Goal: Information Seeking & Learning: Learn about a topic

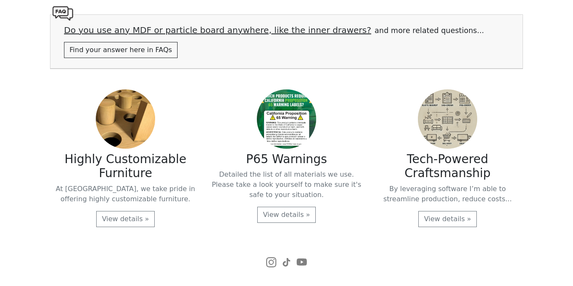
scroll to position [1764, 0]
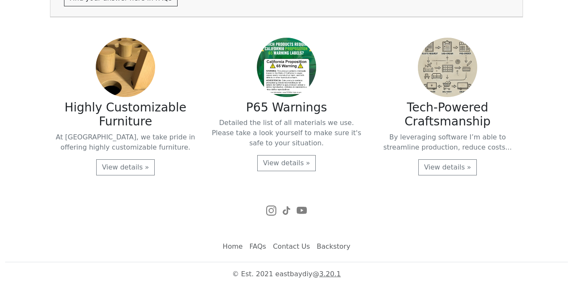
drag, startPoint x: 245, startPoint y: 214, endPoint x: 327, endPoint y: 214, distance: 81.8
click at [327, 214] on div at bounding box center [286, 210] width 473 height 15
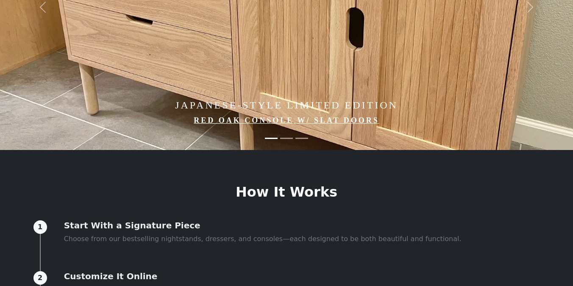
scroll to position [0, 0]
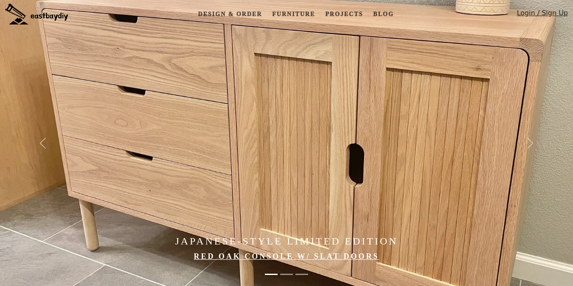
click at [284, 223] on img at bounding box center [320, 143] width 641 height 286
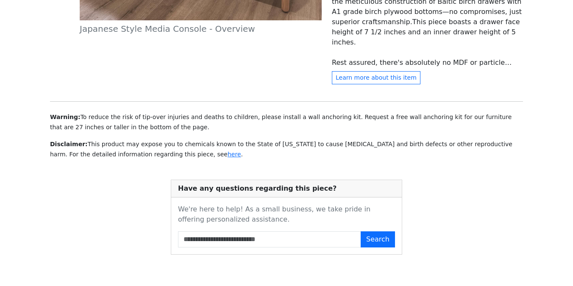
scroll to position [429, 0]
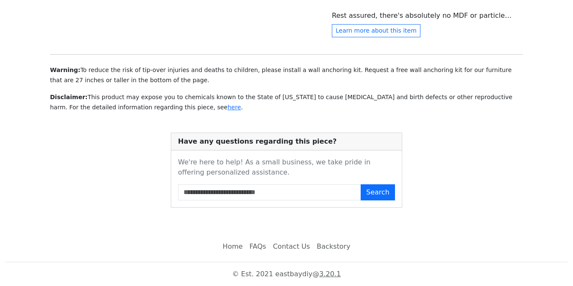
click at [261, 244] on link "FAQs" at bounding box center [257, 246] width 23 height 17
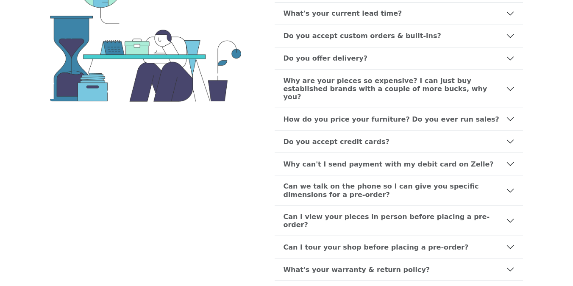
scroll to position [165, 0]
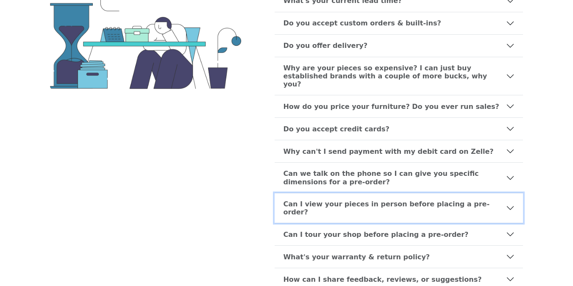
click at [303, 200] on b "Can I view your pieces in person before placing a pre-order?" at bounding box center [394, 208] width 223 height 16
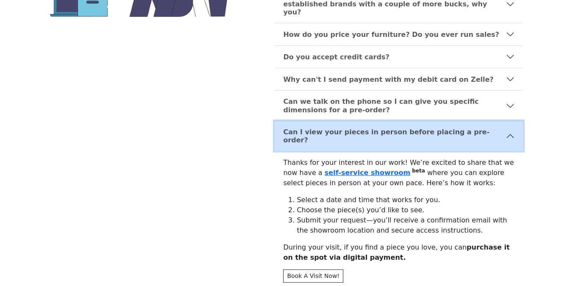
scroll to position [272, 0]
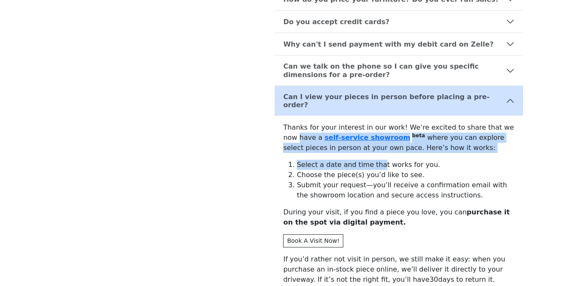
drag, startPoint x: 281, startPoint y: 117, endPoint x: 378, endPoint y: 149, distance: 101.6
click at [378, 148] on div "Thanks for your interest in our work! We’re excited to share that we now have a…" at bounding box center [399, 249] width 248 height 267
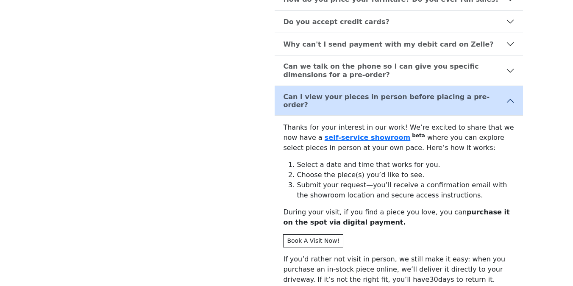
click at [439, 170] on li "Choose the piece(s) you’d like to see." at bounding box center [406, 175] width 218 height 10
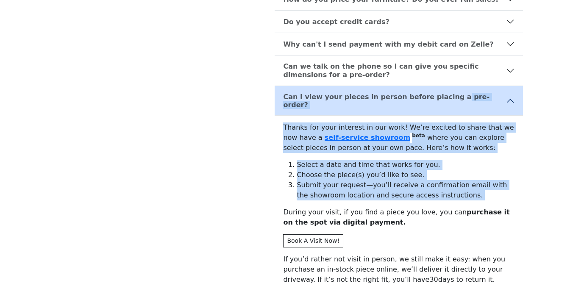
drag, startPoint x: 457, startPoint y: 189, endPoint x: 442, endPoint y: 88, distance: 102.4
click at [442, 88] on div "Can I view your pieces in person before placing a pre-order? Thanks for your in…" at bounding box center [399, 235] width 248 height 298
drag, startPoint x: 276, startPoint y: 108, endPoint x: 381, endPoint y: 175, distance: 124.5
click at [383, 175] on div "Thanks for your interest in our work! We’re excited to share that we now have a…" at bounding box center [399, 249] width 248 height 267
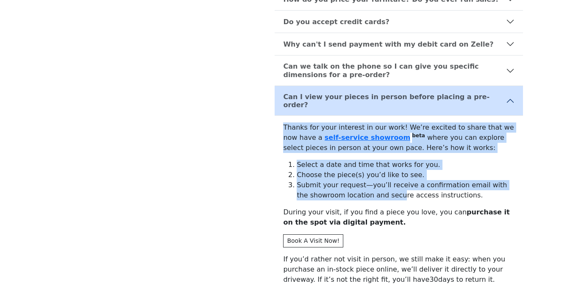
click at [448, 180] on li "Submit your request—you’ll receive a confirmation email with the showroom locat…" at bounding box center [406, 190] width 218 height 20
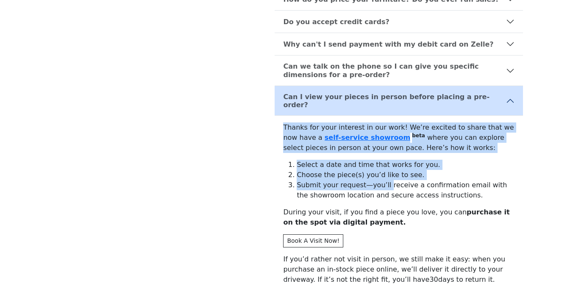
drag, startPoint x: 275, startPoint y: 107, endPoint x: 381, endPoint y: 172, distance: 125.2
click at [381, 172] on div "Thanks for your interest in our work! We’re excited to share that we now have a…" at bounding box center [399, 249] width 248 height 267
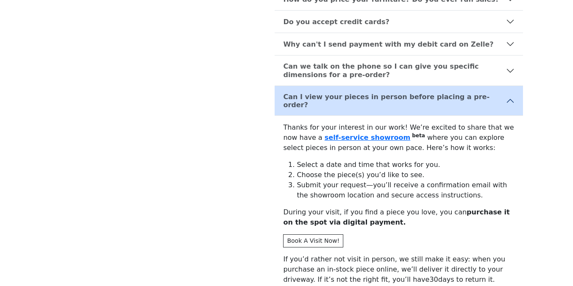
click at [429, 180] on li "Submit your request—you’ll receive a confirmation email with the showroom locat…" at bounding box center [406, 190] width 218 height 20
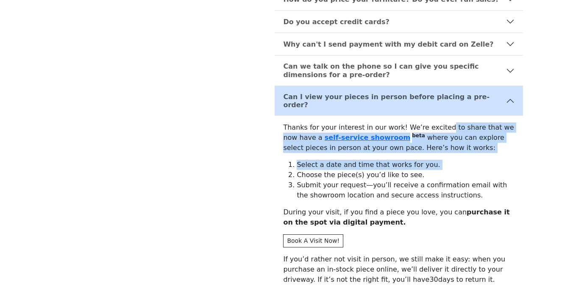
drag, startPoint x: 444, startPoint y: 154, endPoint x: 438, endPoint y: 109, distance: 45.3
click at [438, 116] on div "Thanks for your interest in our work! We’re excited to share that we now have a…" at bounding box center [399, 249] width 248 height 267
click at [470, 134] on p "Thanks for your interest in our work! We’re excited to share that we now have a…" at bounding box center [398, 137] width 231 height 31
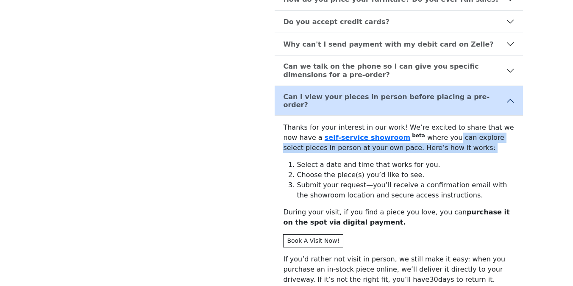
drag, startPoint x: 426, startPoint y: 121, endPoint x: 449, endPoint y: 143, distance: 31.5
click at [449, 143] on div "Thanks for your interest in our work! We’re excited to share that we now have a…" at bounding box center [399, 249] width 248 height 267
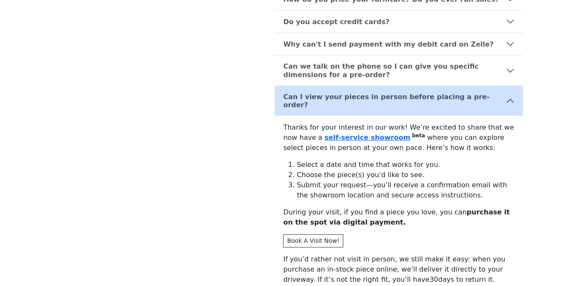
click at [449, 170] on li "Choose the piece(s) you’d like to see." at bounding box center [406, 175] width 218 height 10
drag, startPoint x: 437, startPoint y: 179, endPoint x: 440, endPoint y: 162, distance: 16.8
click at [440, 162] on ol "Select a date and time that works for you. Choose the piece(s) you’d like to se…" at bounding box center [398, 180] width 231 height 41
click at [465, 180] on li "Submit your request—you’ll receive a confirmation email with the showroom locat…" at bounding box center [406, 190] width 218 height 20
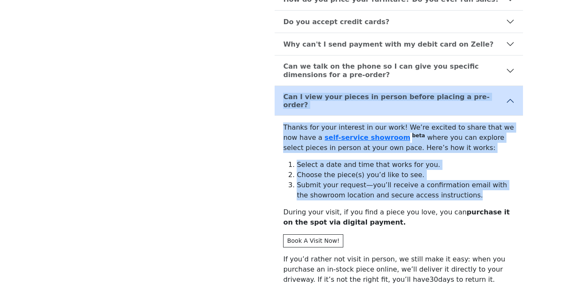
drag, startPoint x: 465, startPoint y: 182, endPoint x: 458, endPoint y: 81, distance: 100.7
click at [458, 86] on div "Can I view your pieces in person before placing a pre-order? Thanks for your in…" at bounding box center [399, 235] width 248 height 298
click at [452, 140] on div "Thanks for your interest in our work! We’re excited to share that we now have a…" at bounding box center [399, 249] width 248 height 267
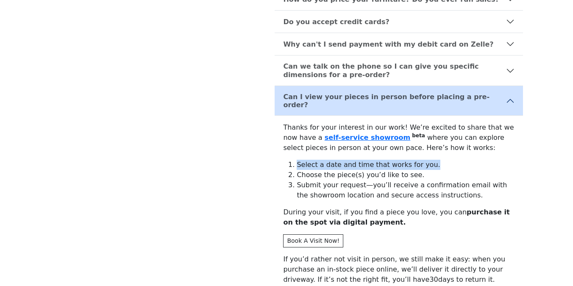
drag, startPoint x: 298, startPoint y: 149, endPoint x: 431, endPoint y: 149, distance: 133.1
click at [431, 160] on li "Select a date and time that works for you." at bounding box center [406, 165] width 218 height 10
copy li "Select a date and time that works for you."
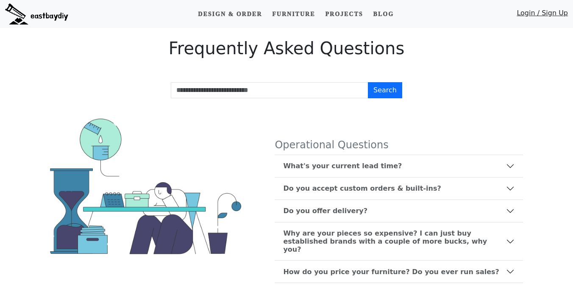
scroll to position [272, 0]
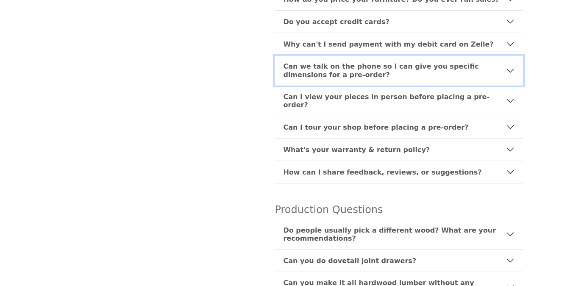
click at [294, 65] on b "Can we talk on the phone so I can give you specific dimensions for a pre-order?" at bounding box center [394, 70] width 223 height 16
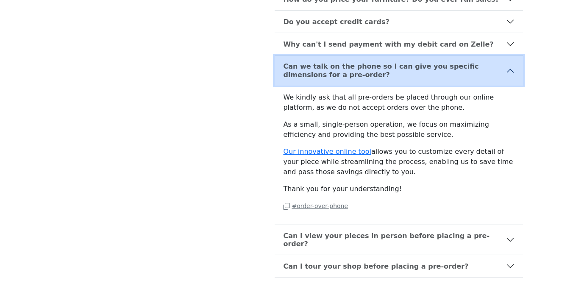
click at [288, 69] on b "Can we talk on the phone so I can give you specific dimensions for a pre-order?" at bounding box center [394, 70] width 223 height 16
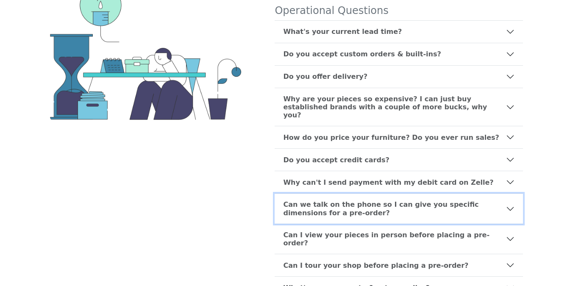
scroll to position [322, 0]
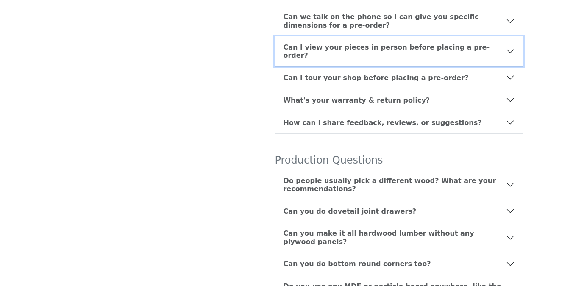
click at [287, 43] on b "Can I view your pieces in person before placing a pre-order?" at bounding box center [394, 51] width 223 height 16
